Goal: Find specific page/section: Find specific page/section

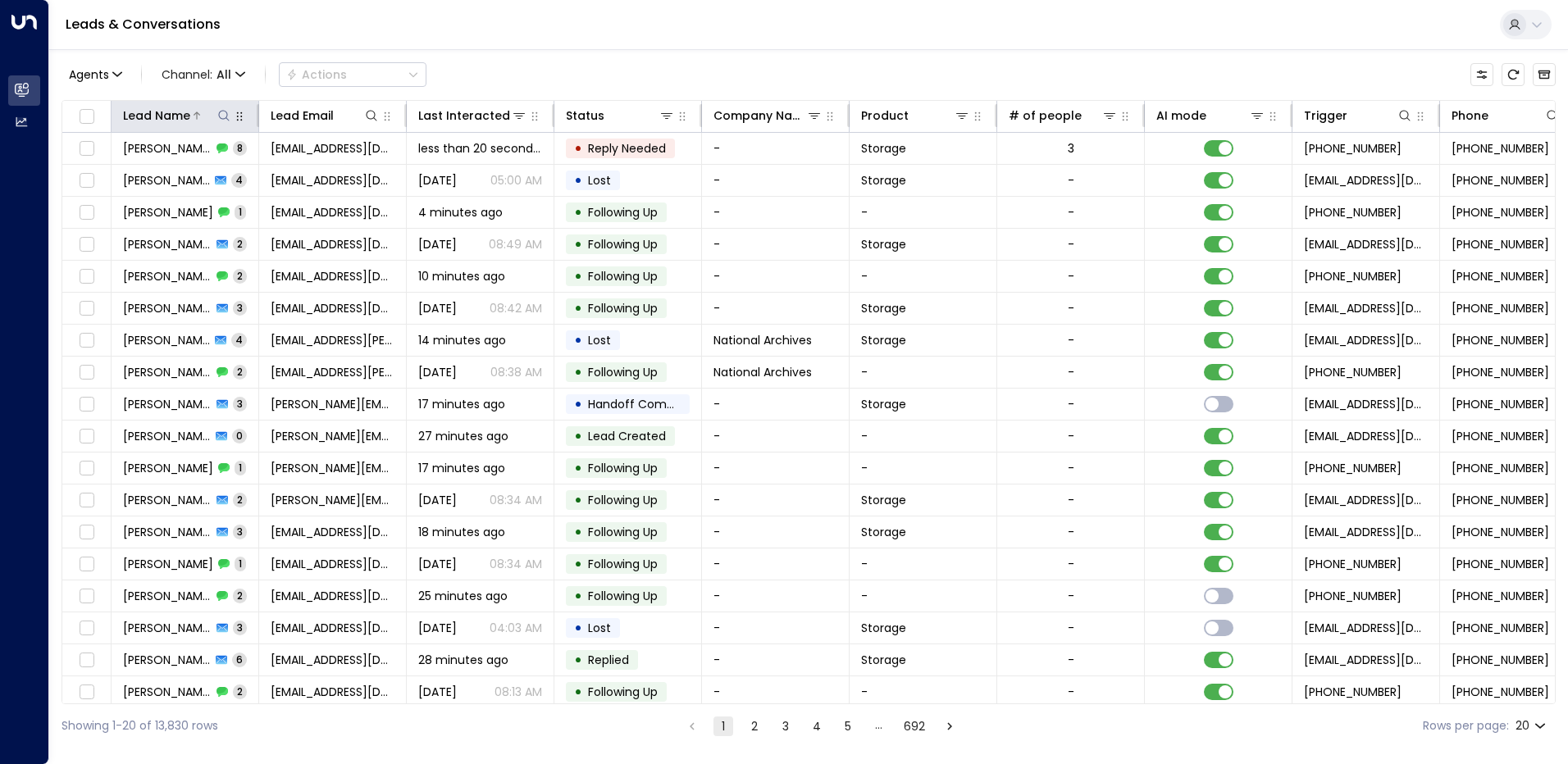
drag, startPoint x: 221, startPoint y: 119, endPoint x: 208, endPoint y: 115, distance: 13.6
click at [221, 119] on icon at bounding box center [223, 115] width 10 height 10
click at [164, 177] on input "text" at bounding box center [223, 175] width 227 height 30
click at [167, 184] on input "text" at bounding box center [223, 175] width 227 height 30
type input "******"
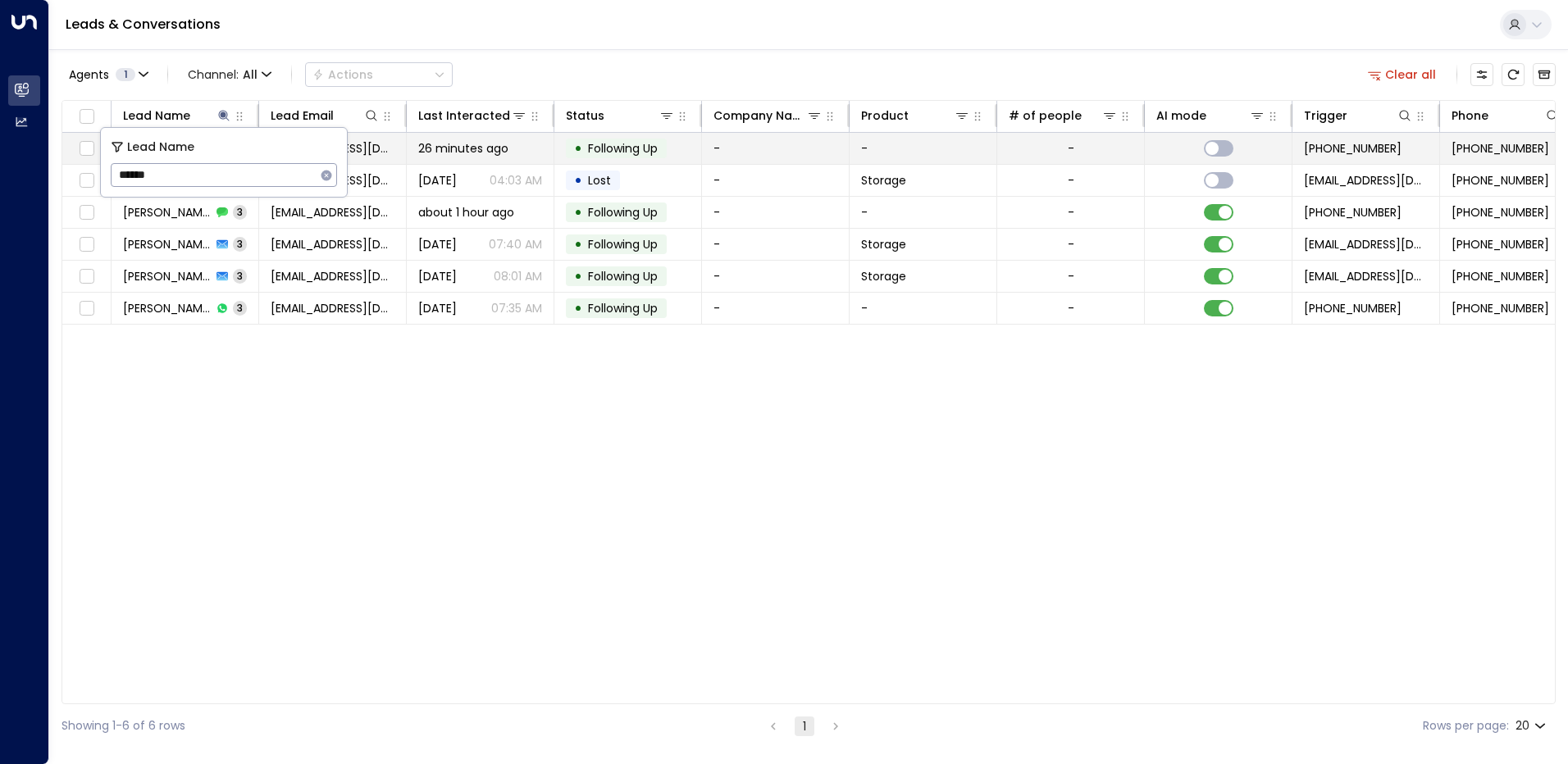
click at [425, 156] on td "26 minutes ago" at bounding box center [480, 148] width 148 height 31
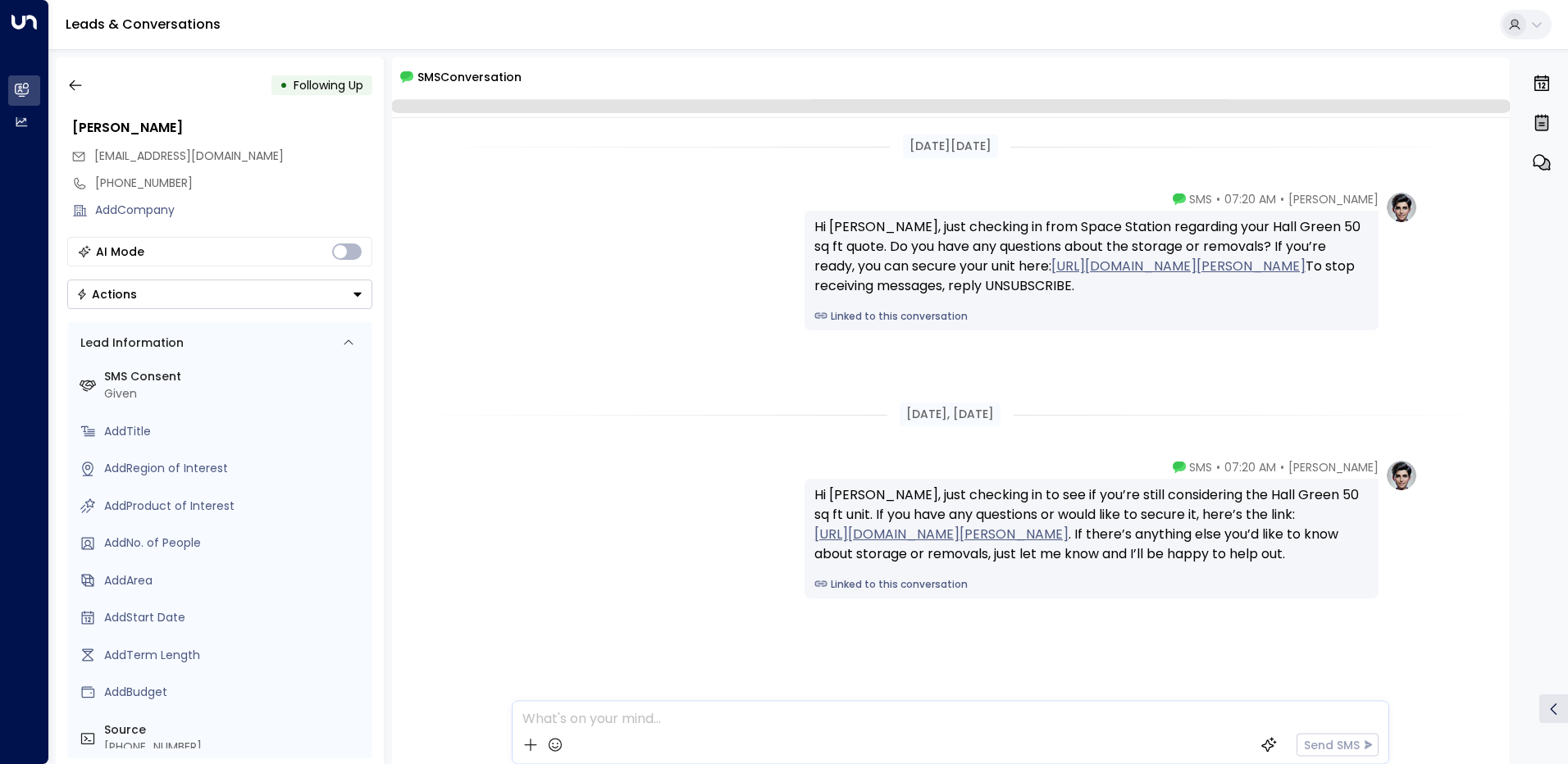
scroll to position [18, 0]
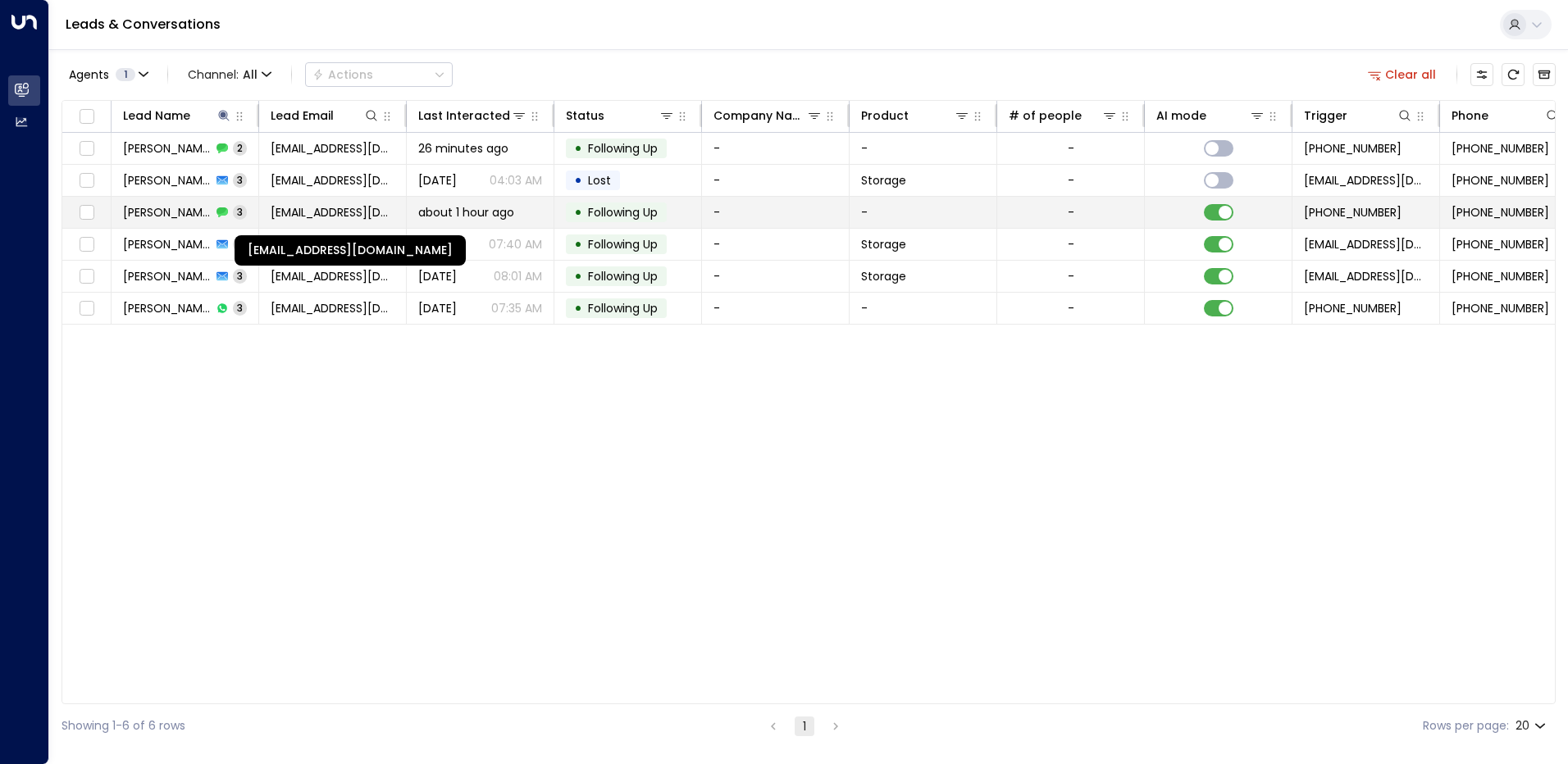
click at [320, 206] on span "[EMAIL_ADDRESS][DOMAIN_NAME]" at bounding box center [333, 212] width 124 height 16
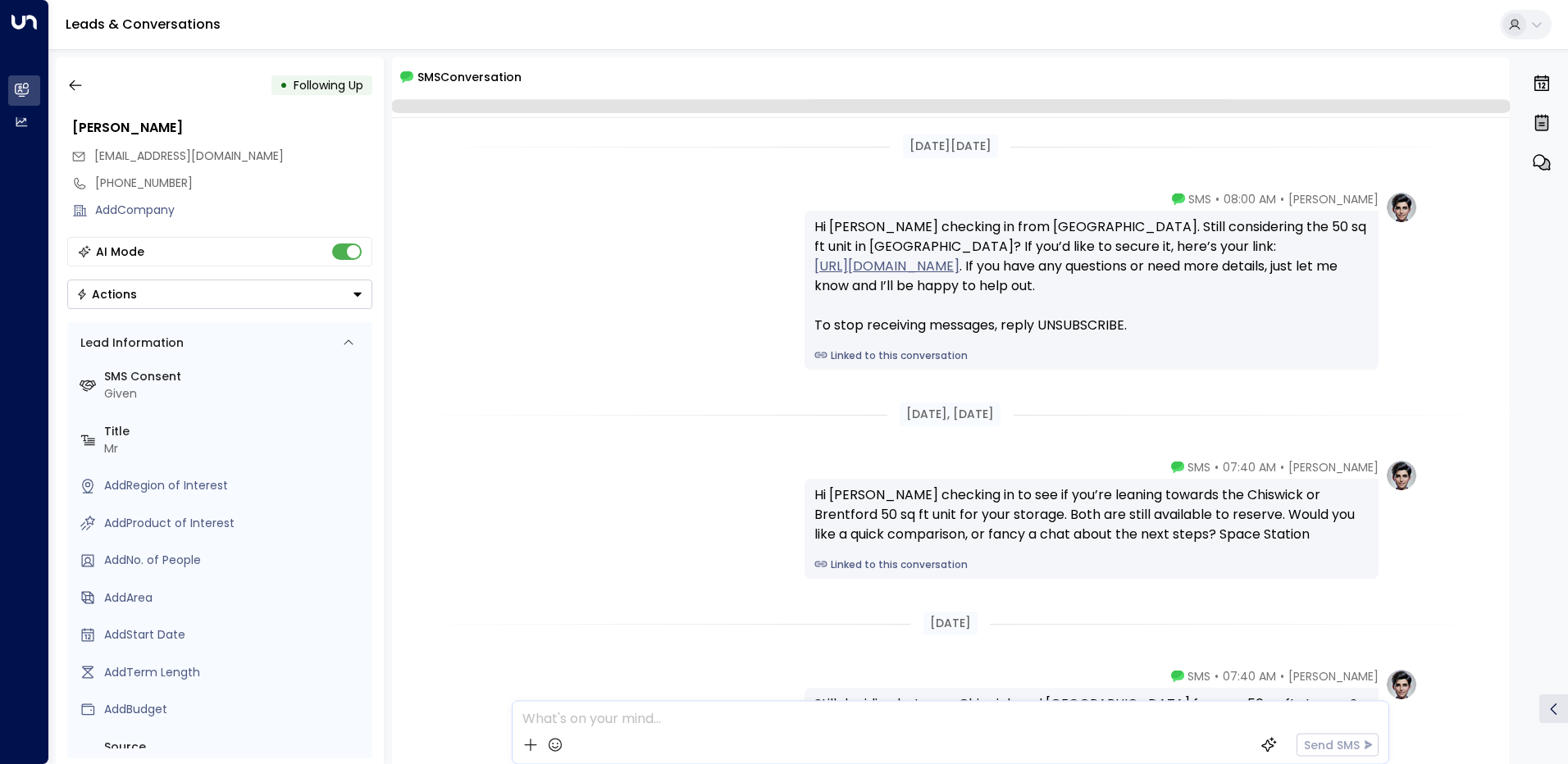
scroll to position [188, 0]
